Goal: Share content

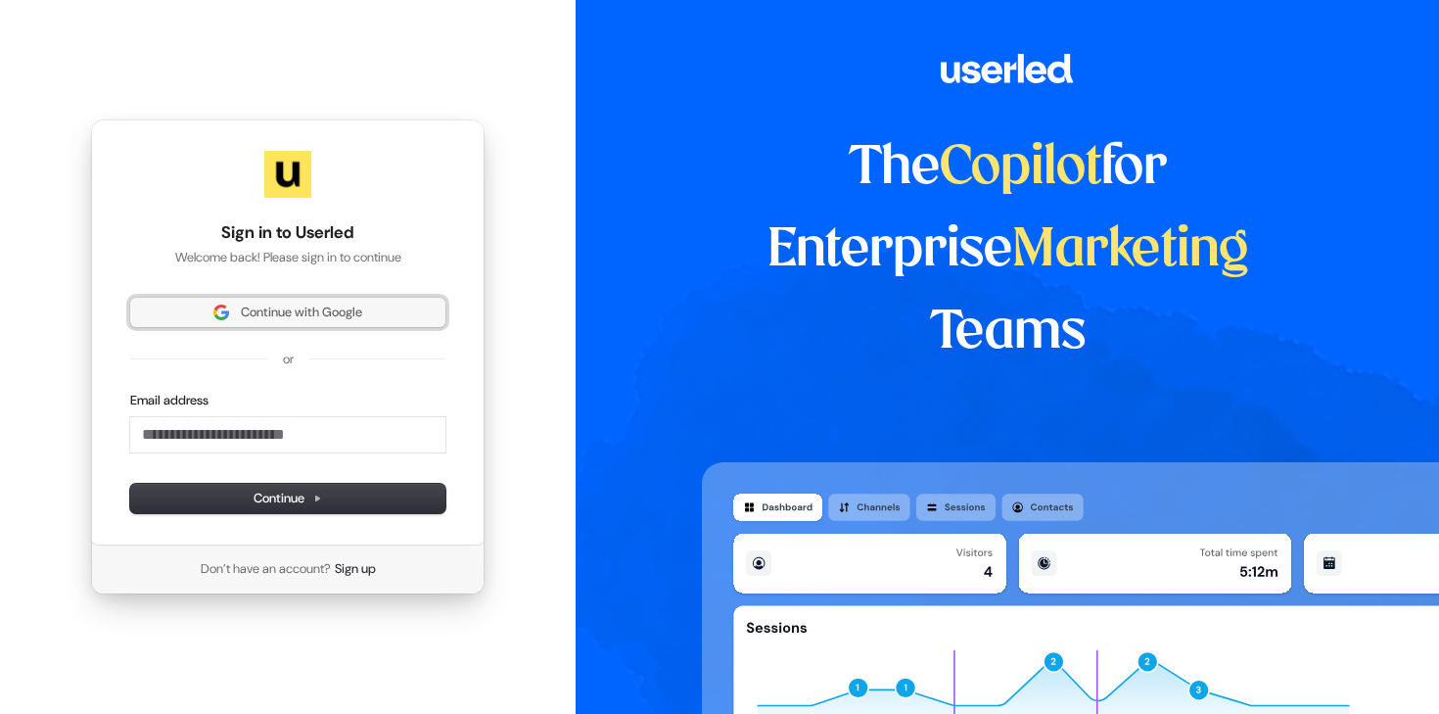
click at [291, 310] on span "Continue with Google" at bounding box center [301, 312] width 121 height 18
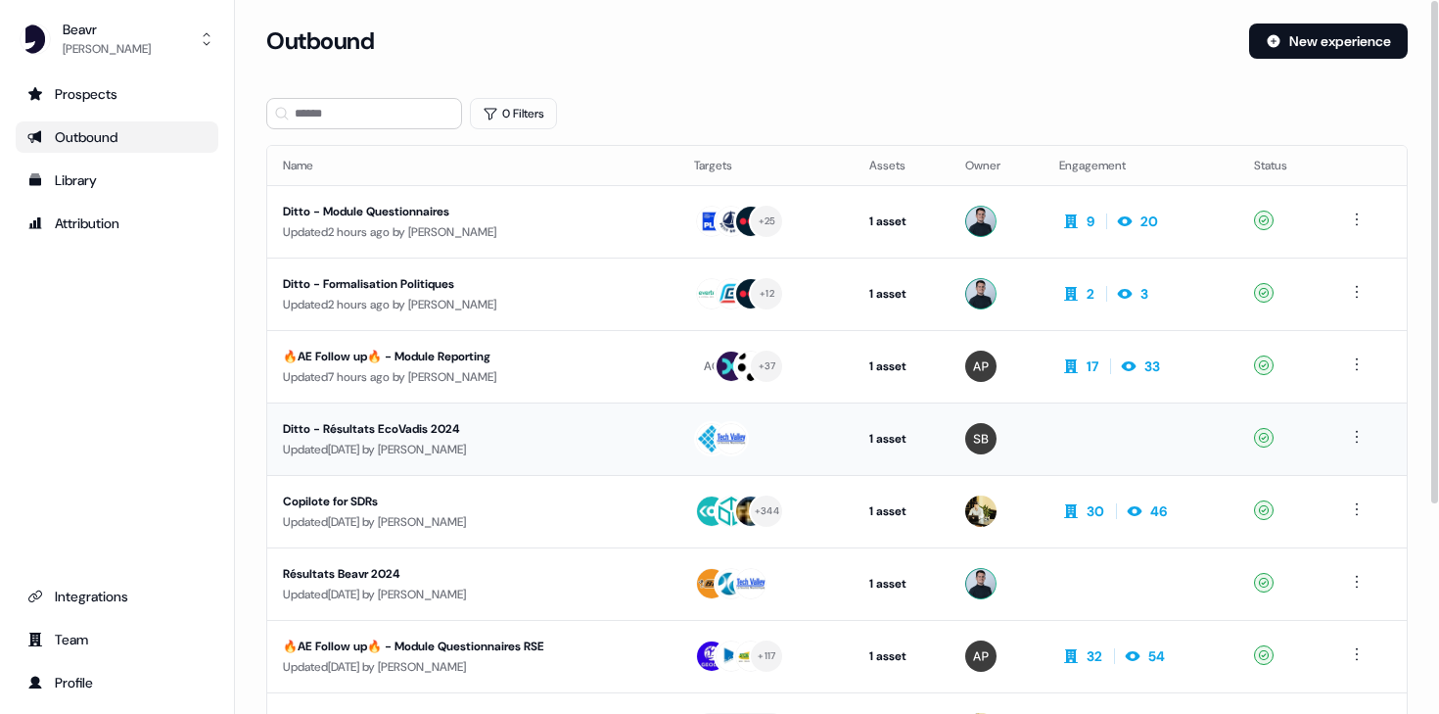
click at [421, 460] on td "Ditto - Résultats EcoVadis 2024 Updated [DATE] by [PERSON_NAME]" at bounding box center [472, 438] width 411 height 72
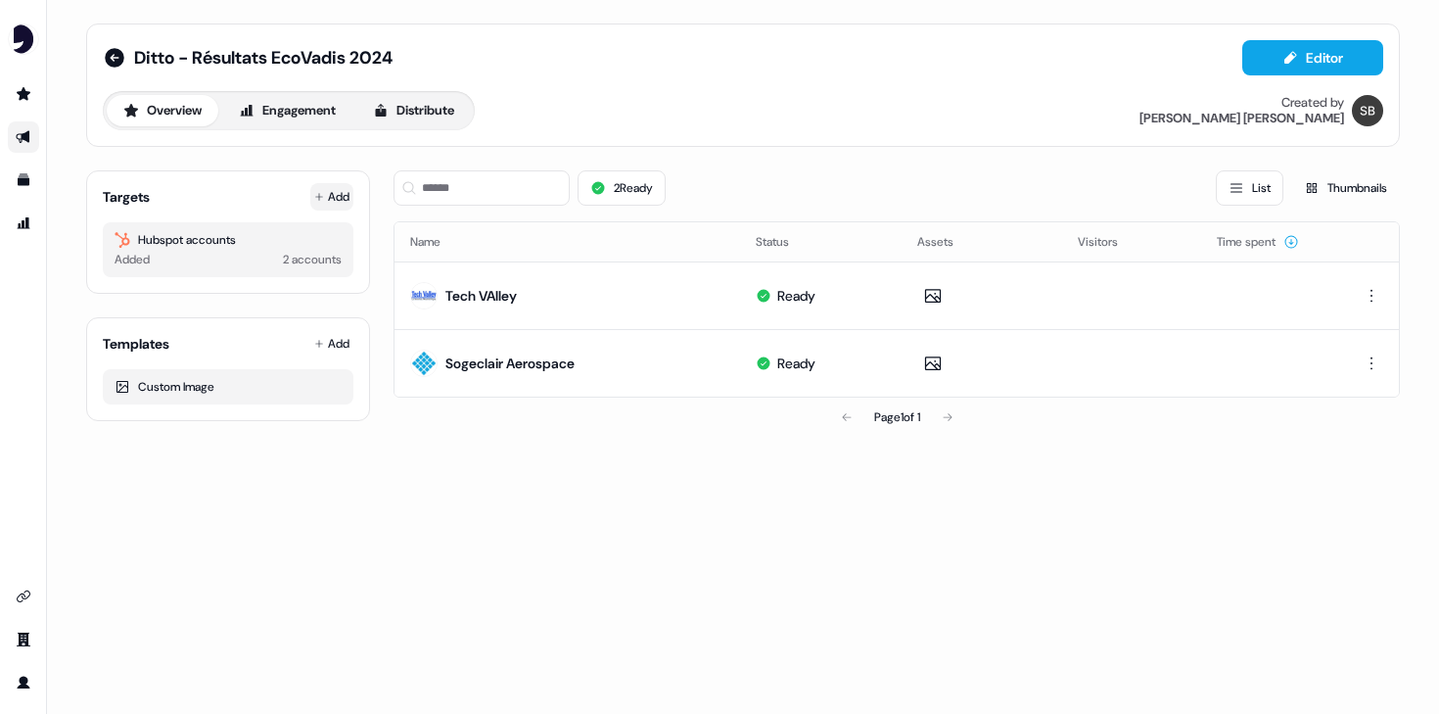
click at [332, 187] on button "Add" at bounding box center [331, 196] width 43 height 27
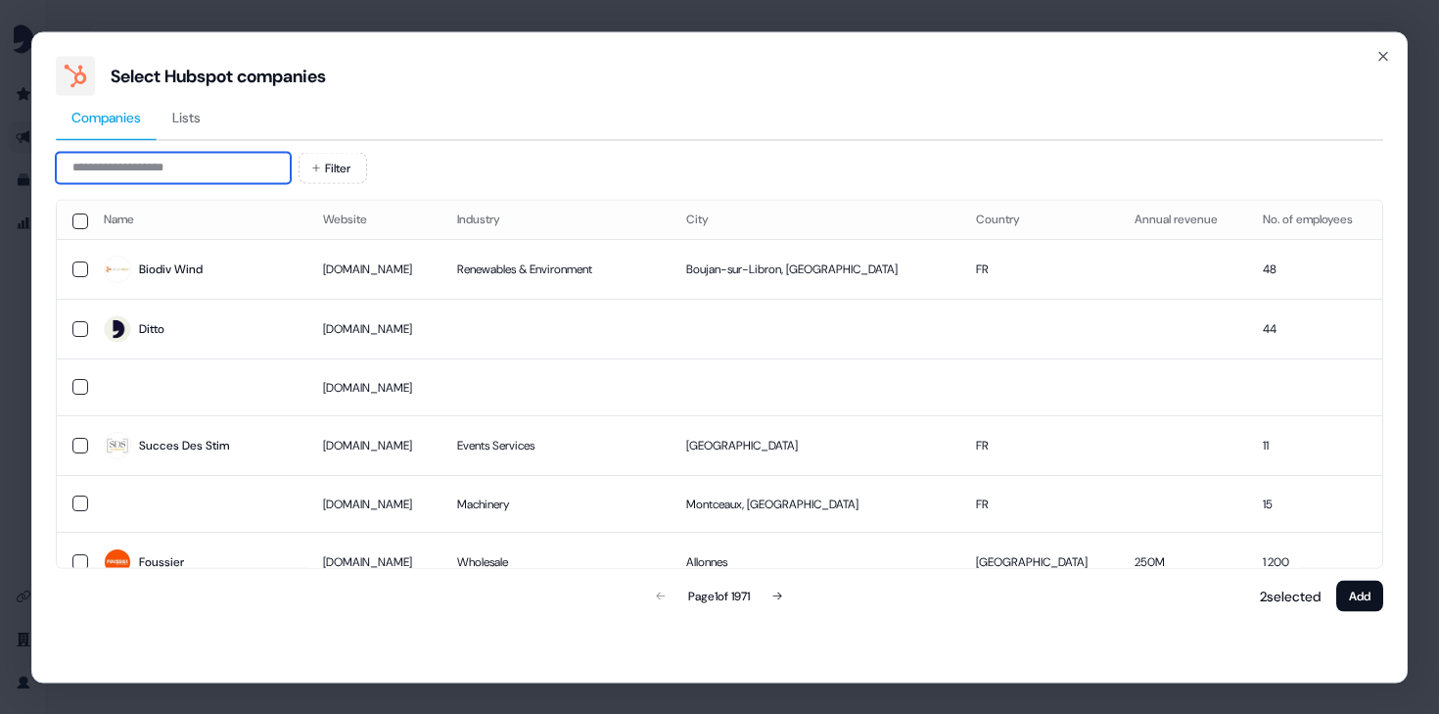
click at [231, 170] on input at bounding box center [173, 167] width 235 height 31
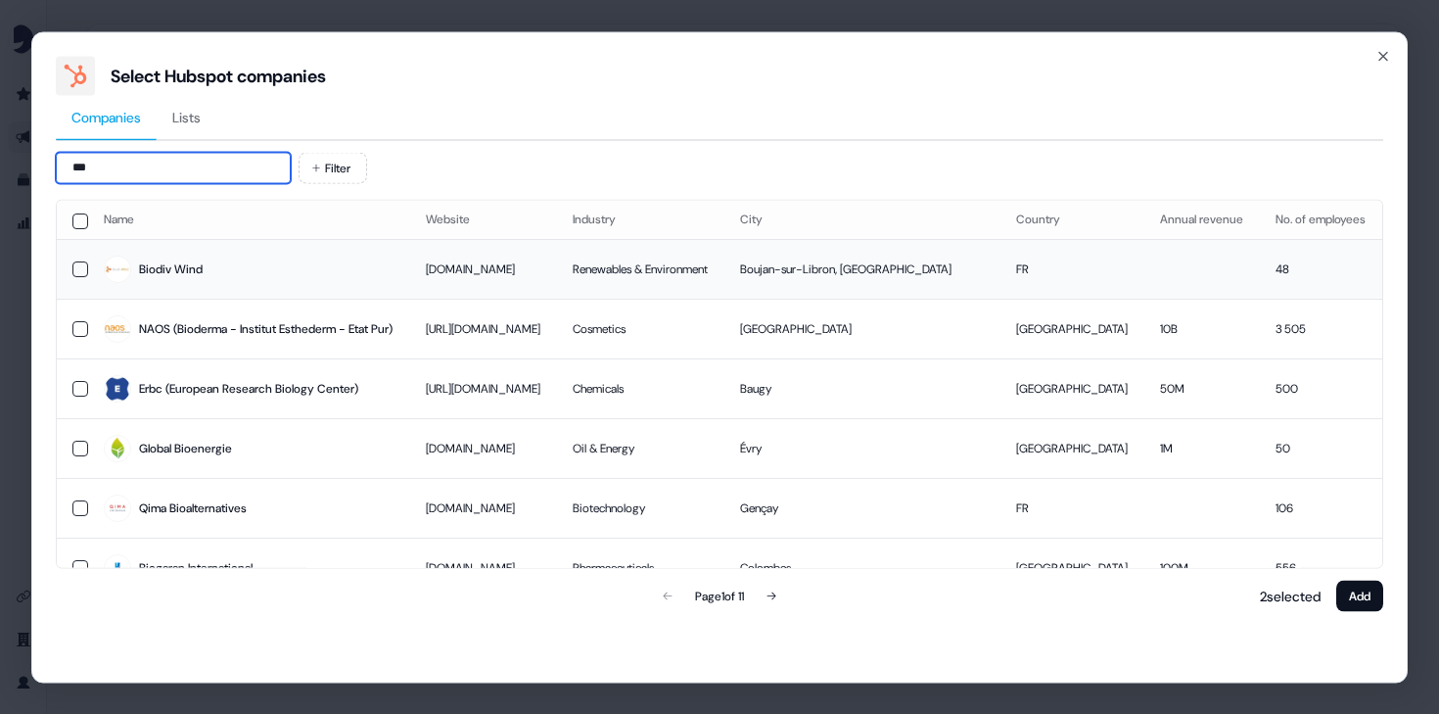
type input "***"
click at [79, 269] on button "button" at bounding box center [80, 268] width 16 height 16
click at [1368, 591] on button "Add" at bounding box center [1359, 595] width 47 height 31
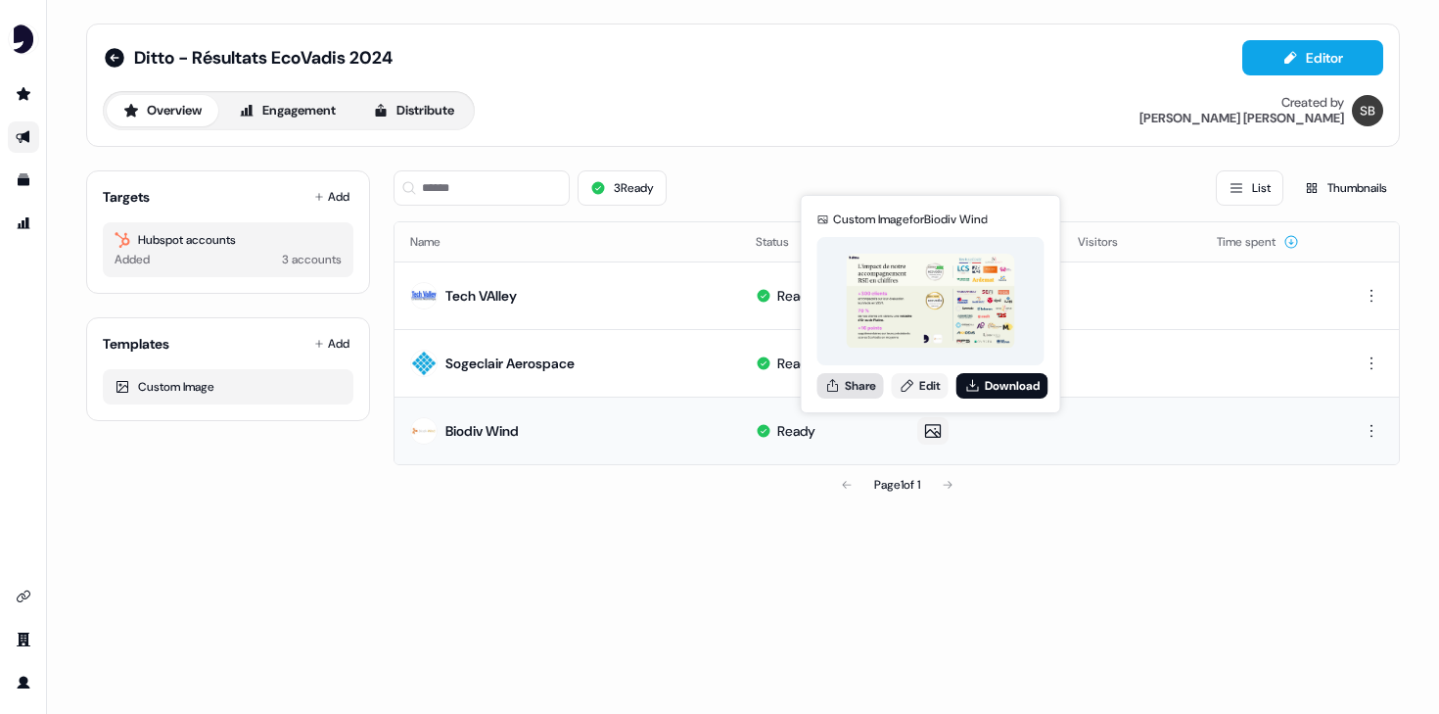
click at [851, 382] on button "Share" at bounding box center [850, 385] width 67 height 25
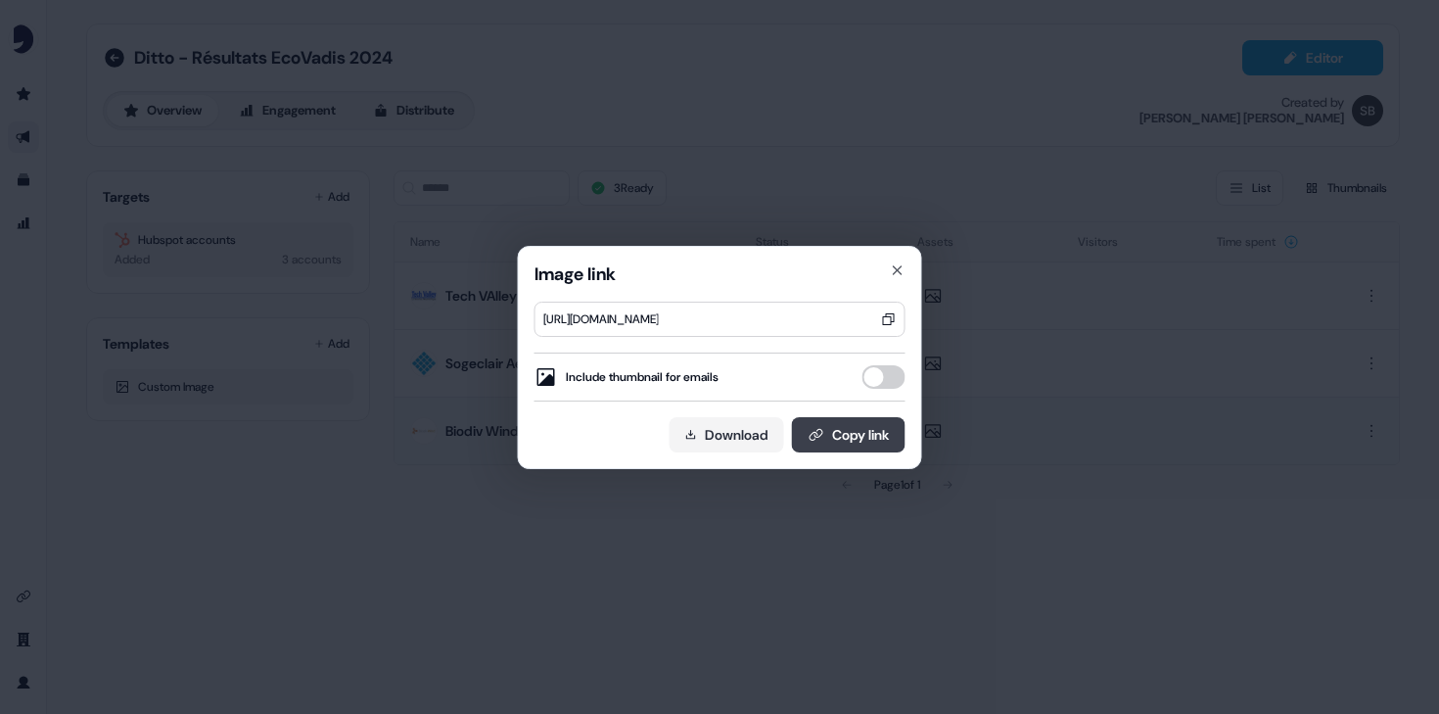
click at [836, 435] on button "Copy link" at bounding box center [849, 434] width 114 height 35
